Goal: Task Accomplishment & Management: Manage account settings

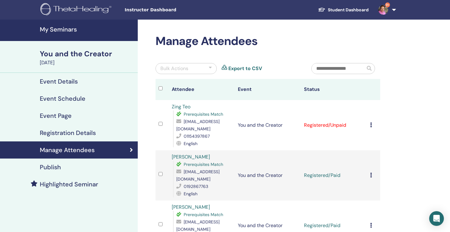
click at [369, 125] on td "Cancel Registration Do not auto-certify Mark as Paid Mark as Unpaid Mark as Abs…" at bounding box center [373, 125] width 13 height 50
click at [371, 124] on icon at bounding box center [371, 124] width 2 height 5
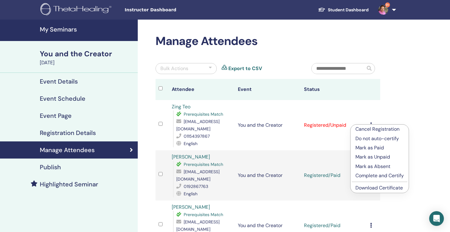
click at [373, 147] on p "Mark as Paid" at bounding box center [379, 147] width 48 height 7
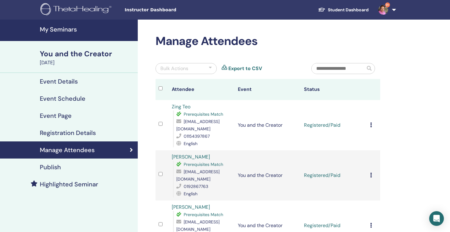
click at [371, 121] on td "Cancel Registration Do not auto-certify Mark as Paid Mark as Unpaid Mark as Abs…" at bounding box center [373, 125] width 13 height 50
click at [371, 122] on div "Cancel Registration Do not auto-certify Mark as Paid Mark as Unpaid Mark as Abs…" at bounding box center [373, 124] width 7 height 7
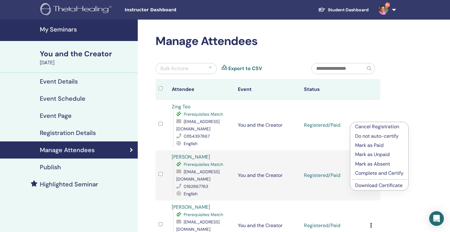
click at [373, 186] on link "Download Certificate" at bounding box center [378, 185] width 47 height 6
